Goal: Information Seeking & Learning: Learn about a topic

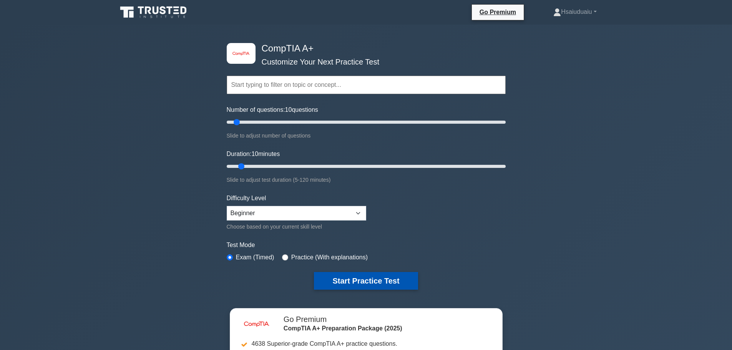
click at [401, 288] on button "Start Practice Test" at bounding box center [366, 281] width 104 height 18
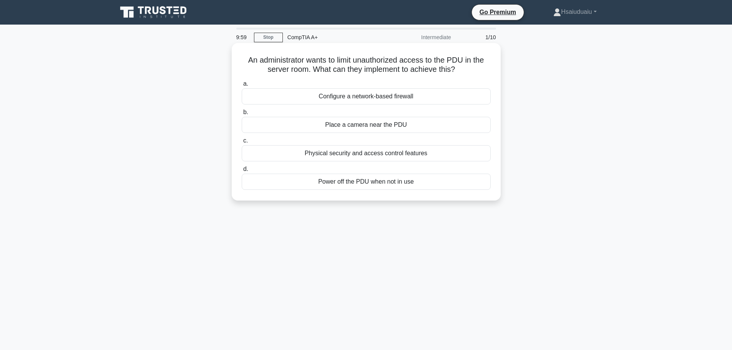
click at [346, 149] on div "Physical security and access control features" at bounding box center [366, 153] width 249 height 16
click at [242, 143] on input "c. Physical security and access control features" at bounding box center [242, 140] width 0 height 5
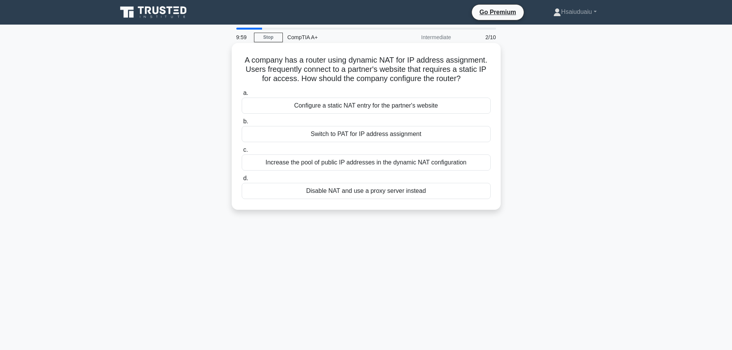
click at [348, 166] on div "Increase the pool of public IP addresses in the dynamic NAT configuration" at bounding box center [366, 162] width 249 height 16
click at [242, 152] on input "c. Increase the pool of public IP addresses in the dynamic NAT configuration" at bounding box center [242, 149] width 0 height 5
